Goal: Information Seeking & Learning: Understand process/instructions

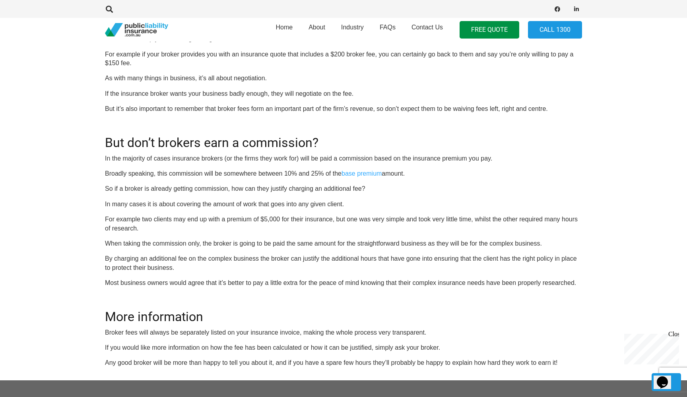
scroll to position [816, 0]
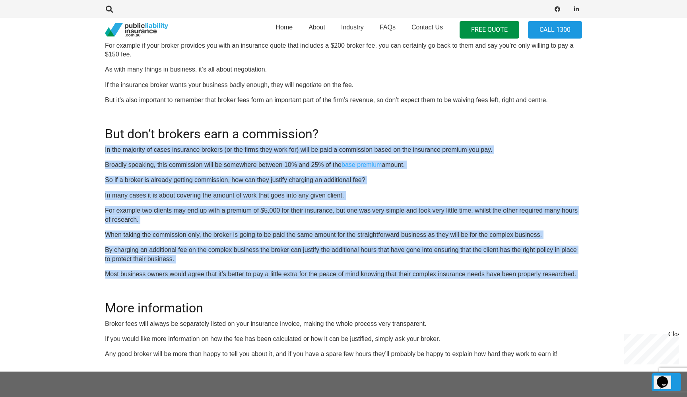
drag, startPoint x: 105, startPoint y: 141, endPoint x: 287, endPoint y: 275, distance: 225.5
copy div "Lo ips dolorsit am conse adipiscin elitsed (do eiu tempo inci utla etd) magn al…"
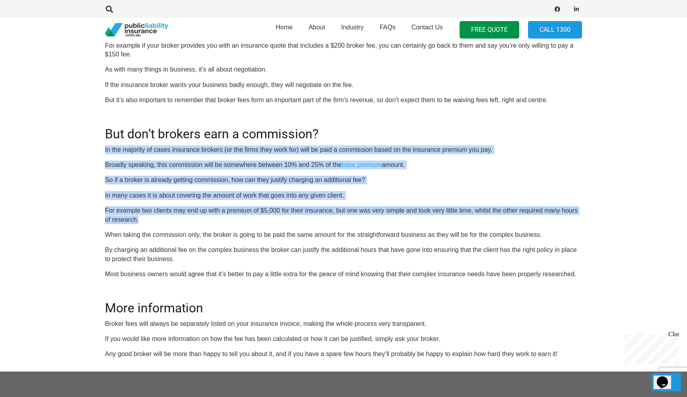
drag, startPoint x: 101, startPoint y: 143, endPoint x: 426, endPoint y: 216, distance: 332.8
copy div "In the majority of cases insurance brokers (or the firms they work for) will be…"
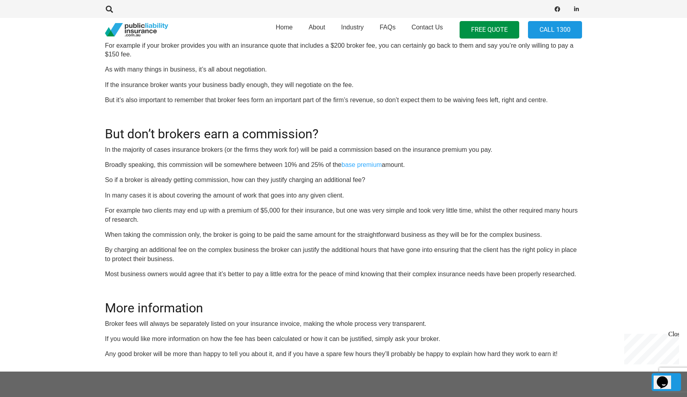
click at [643, 2] on div at bounding box center [343, 9] width 687 height 18
